Goal: Task Accomplishment & Management: Use online tool/utility

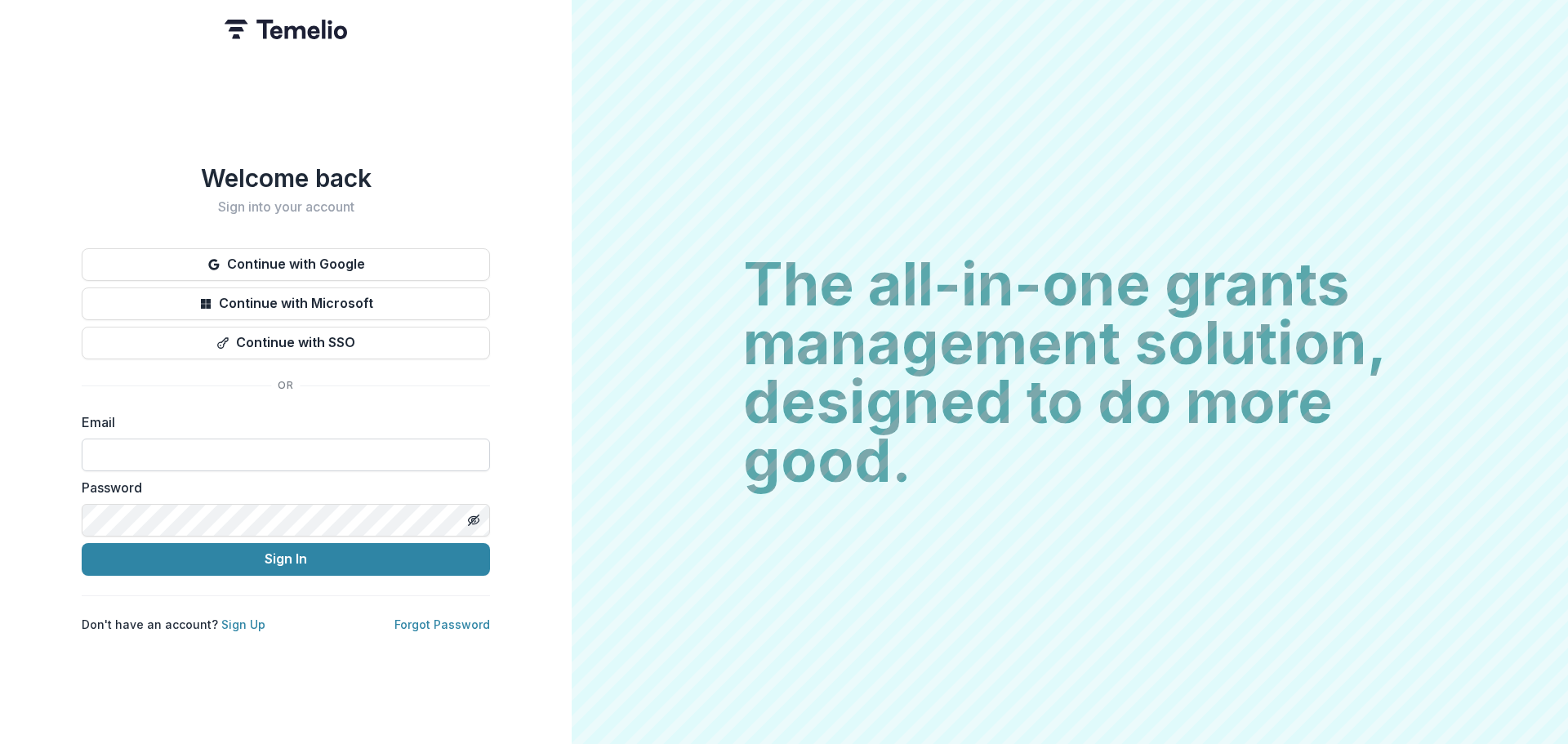
click at [183, 448] on input at bounding box center [285, 455] width 408 height 33
click at [453, 420] on label "Email" at bounding box center [281, 422] width 399 height 19
click at [464, 447] on body "Welcome back Sign into your account Continue with Google Continue with Microsof…" at bounding box center [784, 372] width 1568 height 744
click at [0, 743] on com-1password-button at bounding box center [0, 744] width 0 height 0
type input "**********"
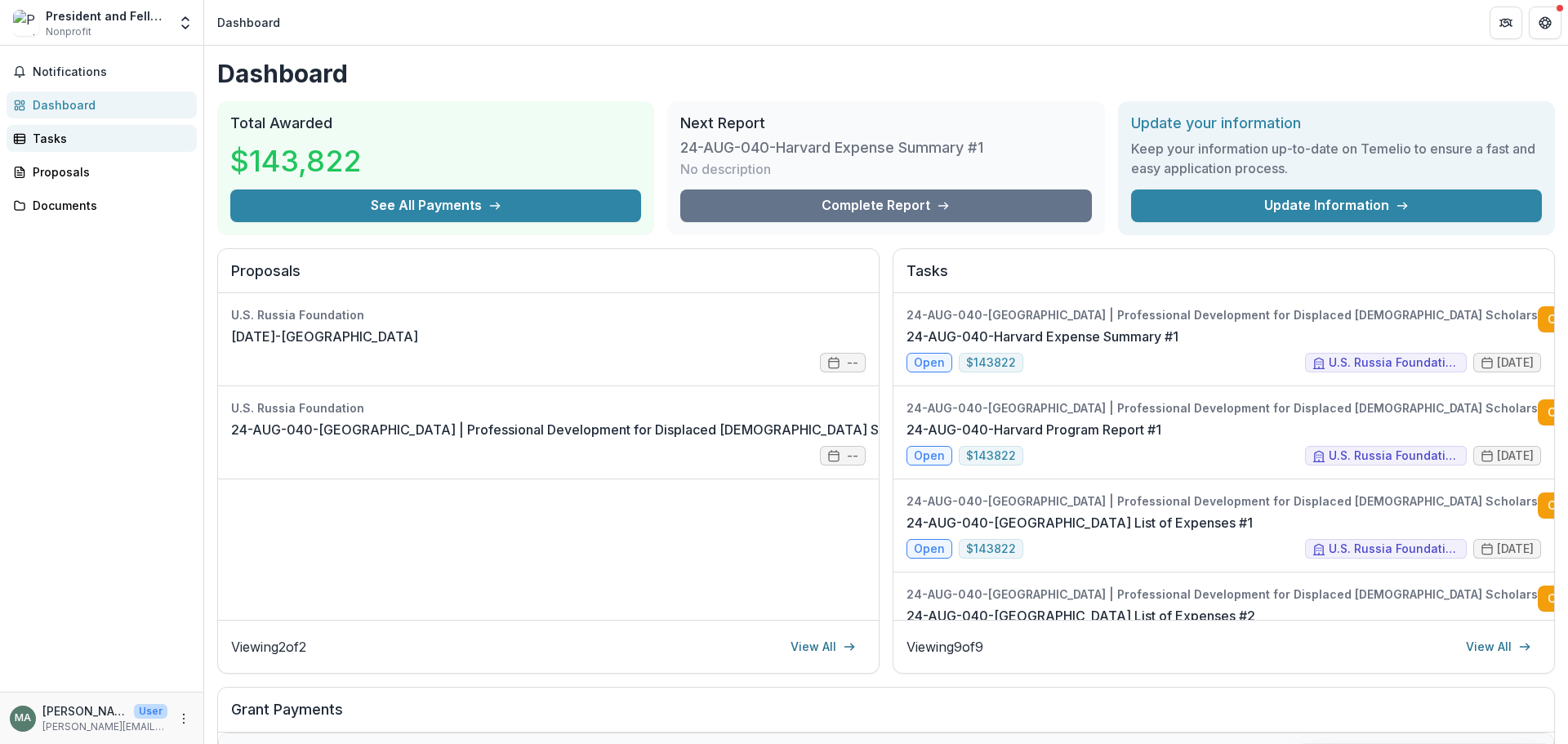
click at [41, 142] on div "Tasks" at bounding box center [108, 139] width 151 height 17
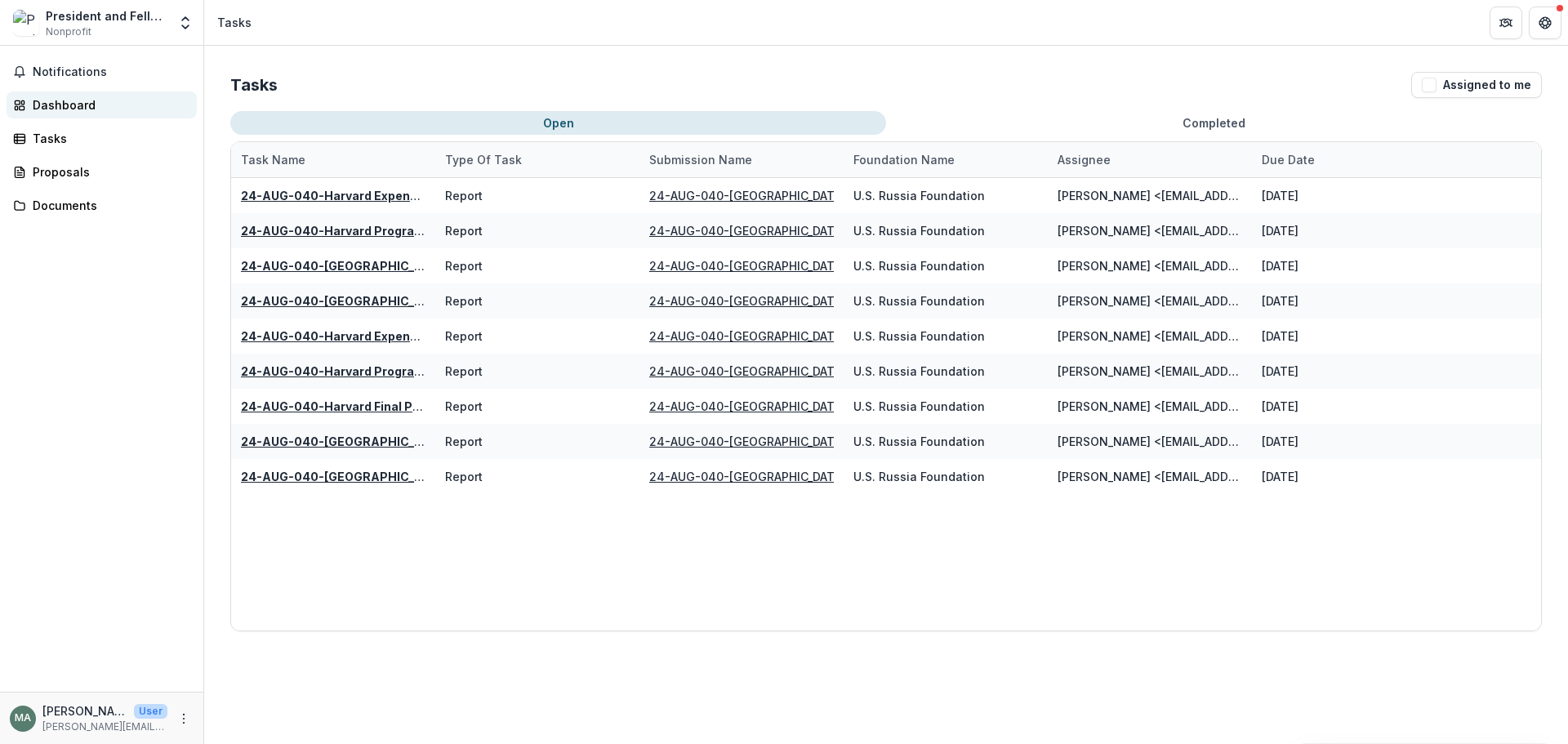
click at [55, 101] on div "Dashboard" at bounding box center [108, 105] width 151 height 17
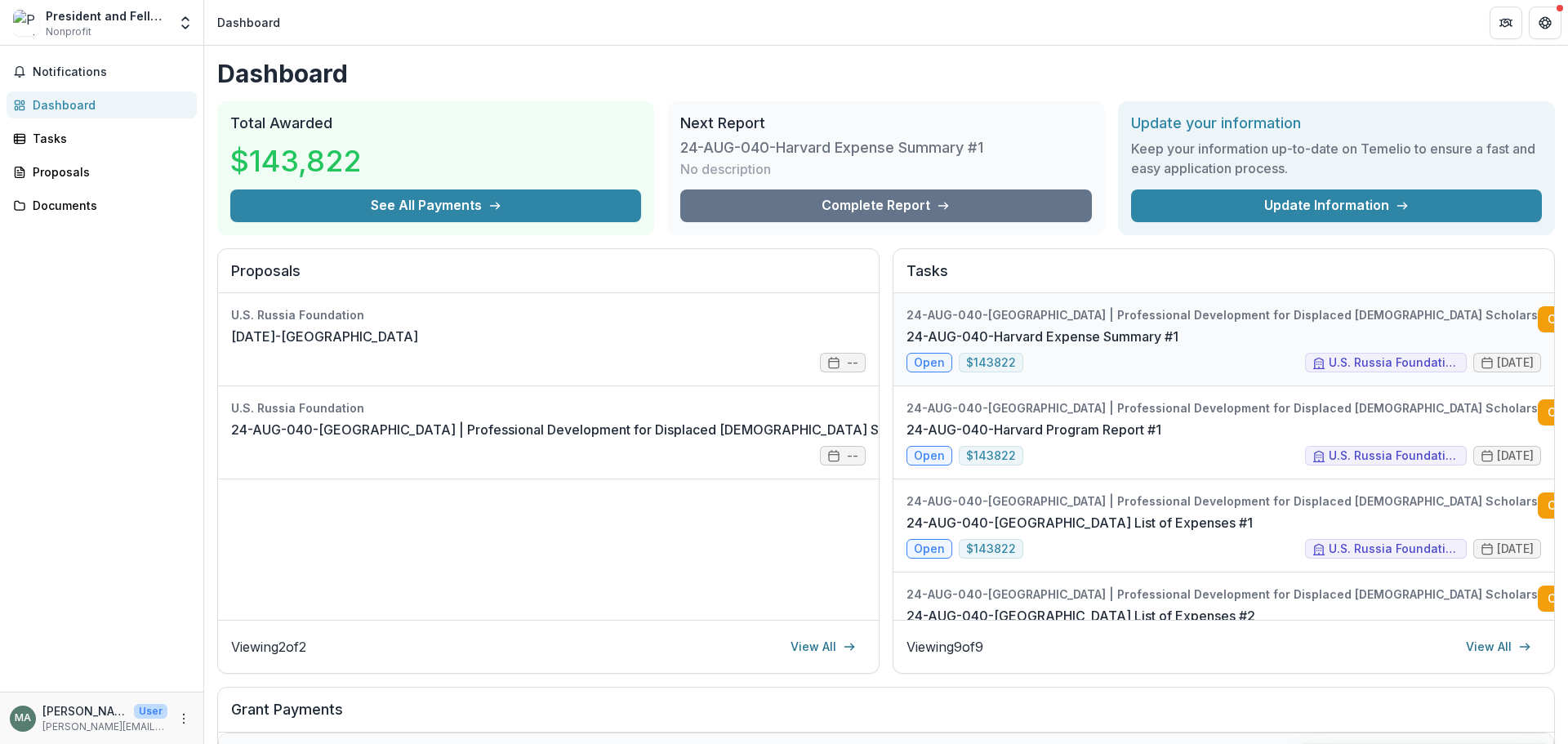
click at [1118, 327] on link "24-AUG-040-Harvard Expense Summary #1" at bounding box center [1042, 336] width 272 height 19
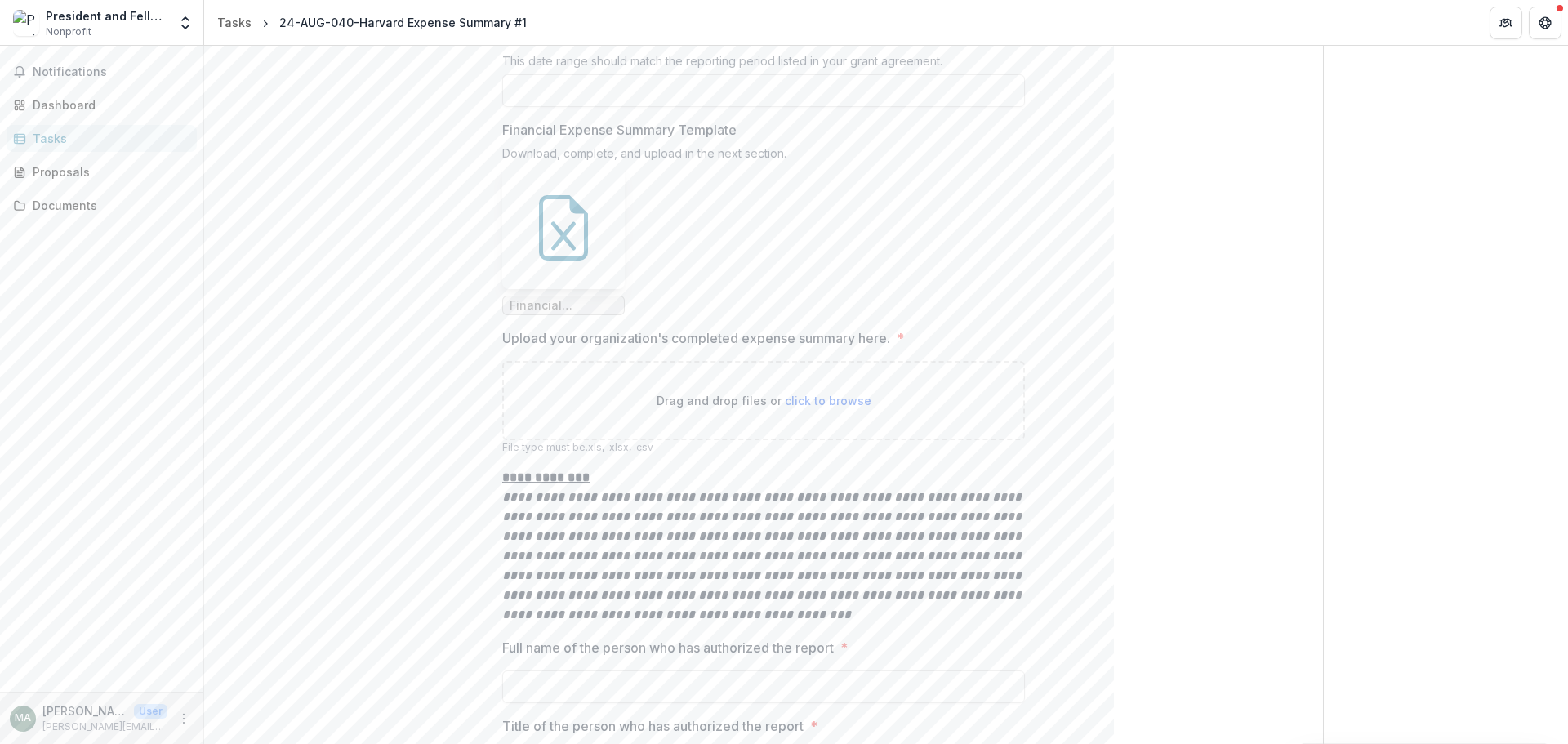
scroll to position [102, 0]
